Goal: Task Accomplishment & Management: Complete application form

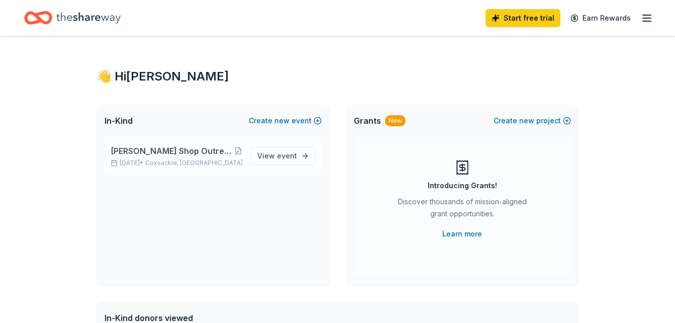
click at [201, 147] on span "[PERSON_NAME] Shop Outreach Center Riverside Festival Raffle Event" at bounding box center [172, 151] width 123 height 12
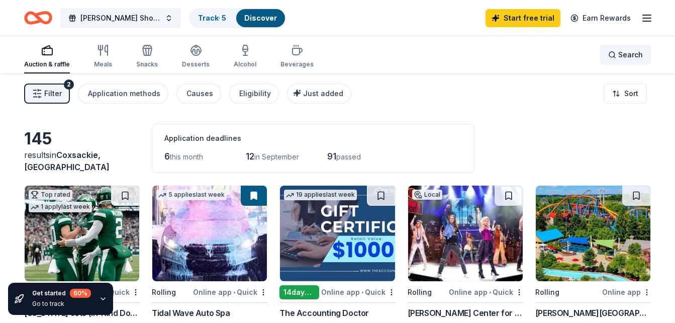
click at [618, 52] on div "Search" at bounding box center [625, 55] width 35 height 12
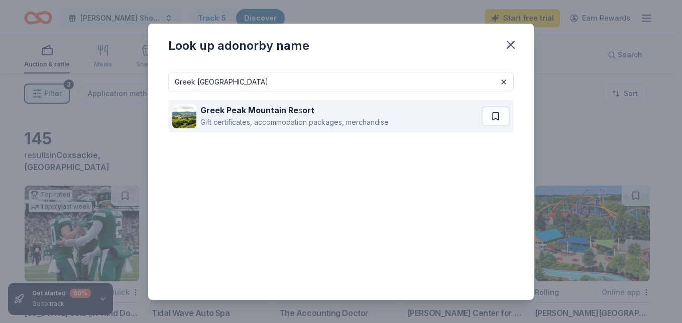
type input "Greek [GEOGRAPHIC_DATA]"
click at [266, 108] on strong "Greek Peak Mountain Re" at bounding box center [249, 110] width 98 height 10
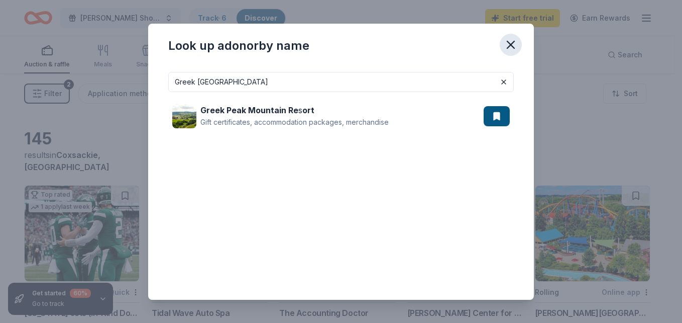
click at [505, 40] on icon "button" at bounding box center [511, 45] width 14 height 14
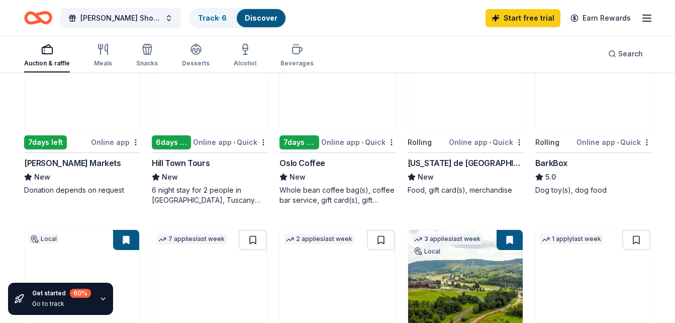
scroll to position [551, 0]
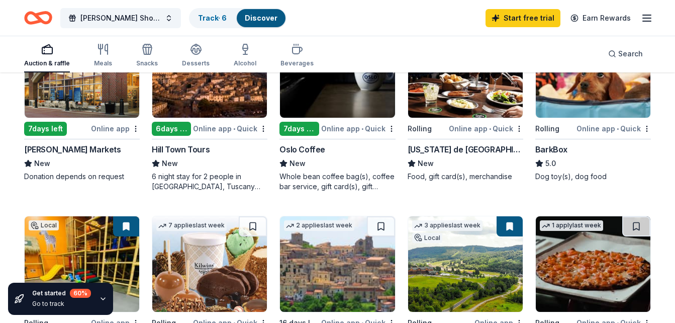
click at [430, 148] on div "[US_STATE] de [GEOGRAPHIC_DATA]" at bounding box center [465, 149] width 116 height 12
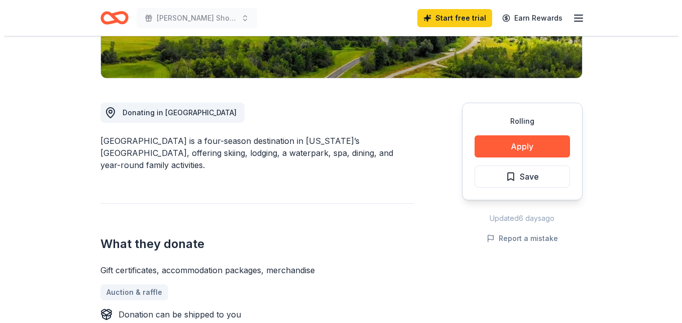
scroll to position [232, 0]
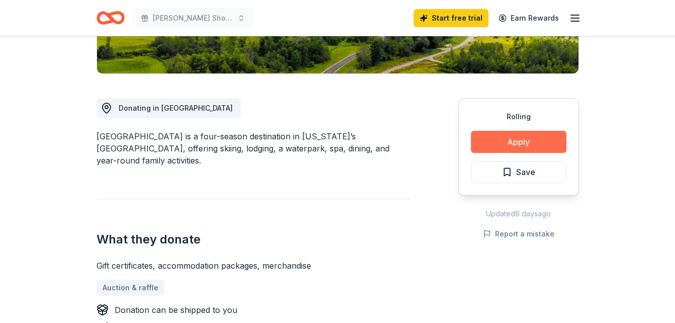
click at [518, 141] on button "Apply" at bounding box center [518, 142] width 95 height 22
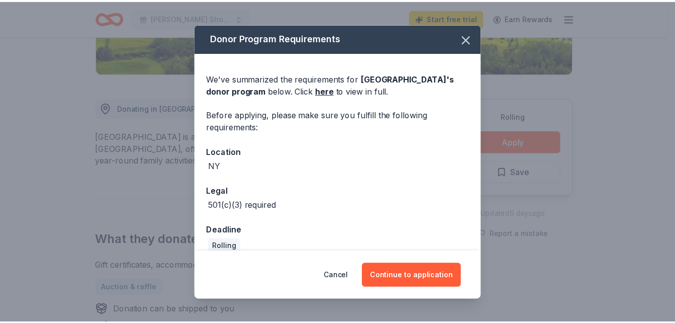
scroll to position [14, 0]
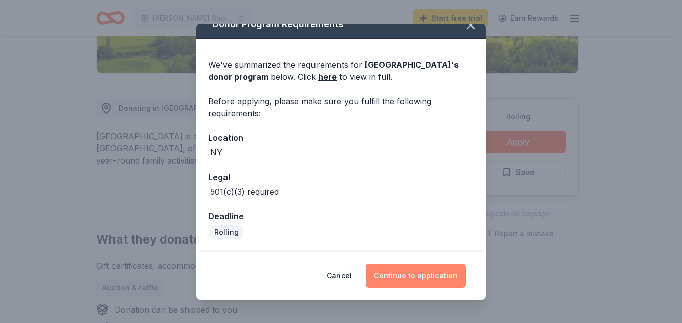
click at [414, 275] on button "Continue to application" at bounding box center [416, 275] width 100 height 24
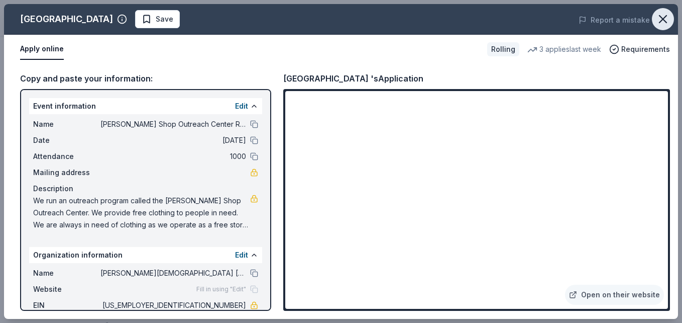
click at [666, 18] on icon "button" at bounding box center [663, 19] width 14 height 14
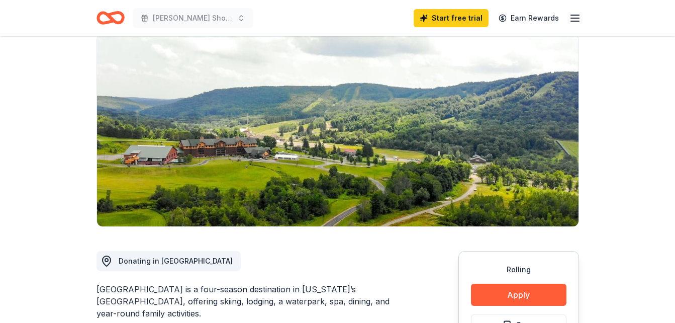
scroll to position [0, 0]
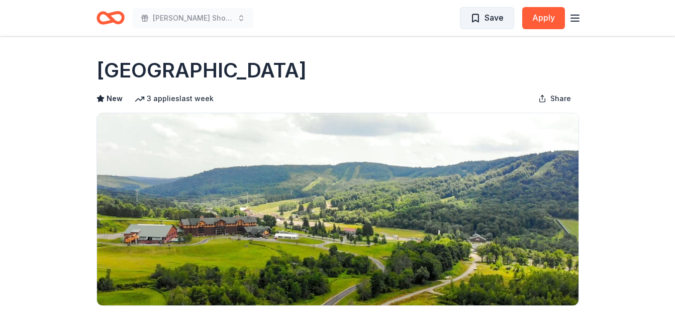
click at [491, 17] on span "Save" at bounding box center [493, 17] width 19 height 13
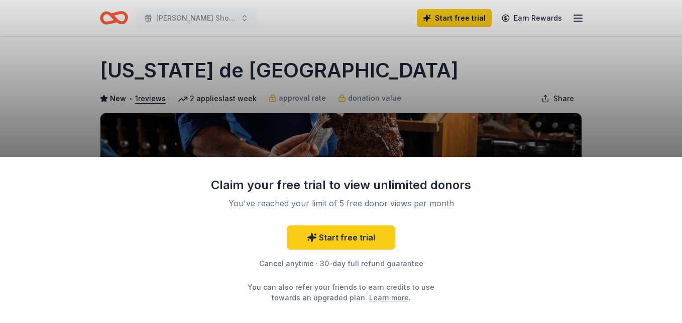
click at [640, 89] on div "Claim your free trial to view unlimited donors You've reached your limit of 5 f…" at bounding box center [341, 161] width 682 height 323
click at [335, 240] on link "Start free trial" at bounding box center [341, 237] width 109 height 24
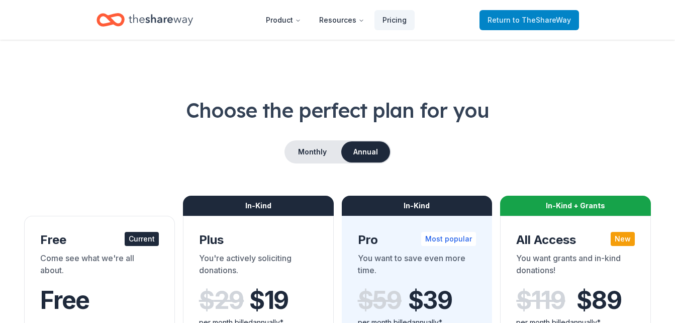
click at [518, 25] on span "Return to TheShareWay" at bounding box center [528, 20] width 83 height 12
